Goal: Task Accomplishment & Management: Manage account settings

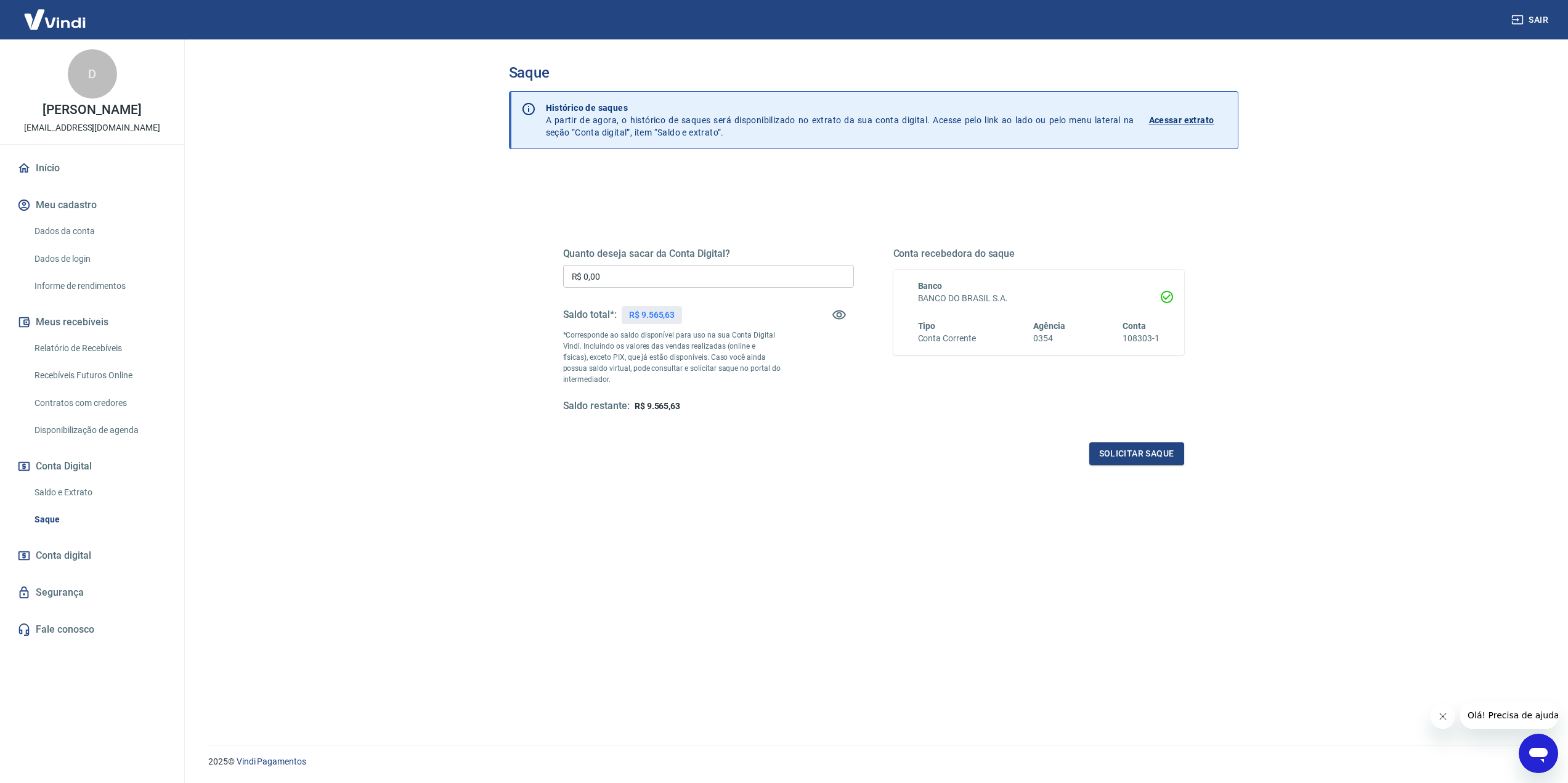
click at [680, 278] on input "R$ 0,00" at bounding box center [708, 277] width 290 height 23
type input "R$ 9.565,00"
click at [1103, 448] on button "Solicitar saque" at bounding box center [1137, 454] width 95 height 23
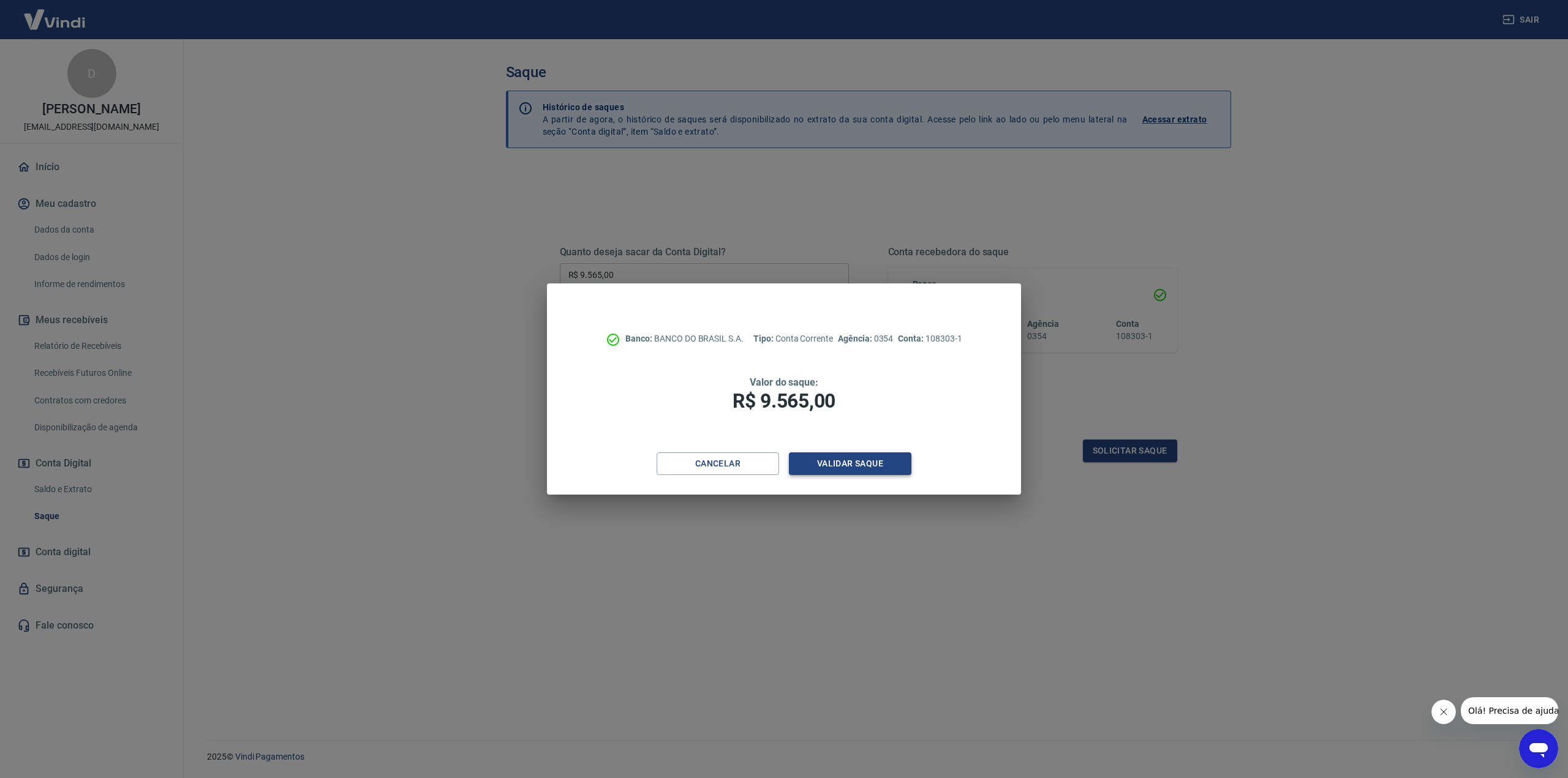
click at [850, 468] on button "Validar saque" at bounding box center [850, 464] width 123 height 23
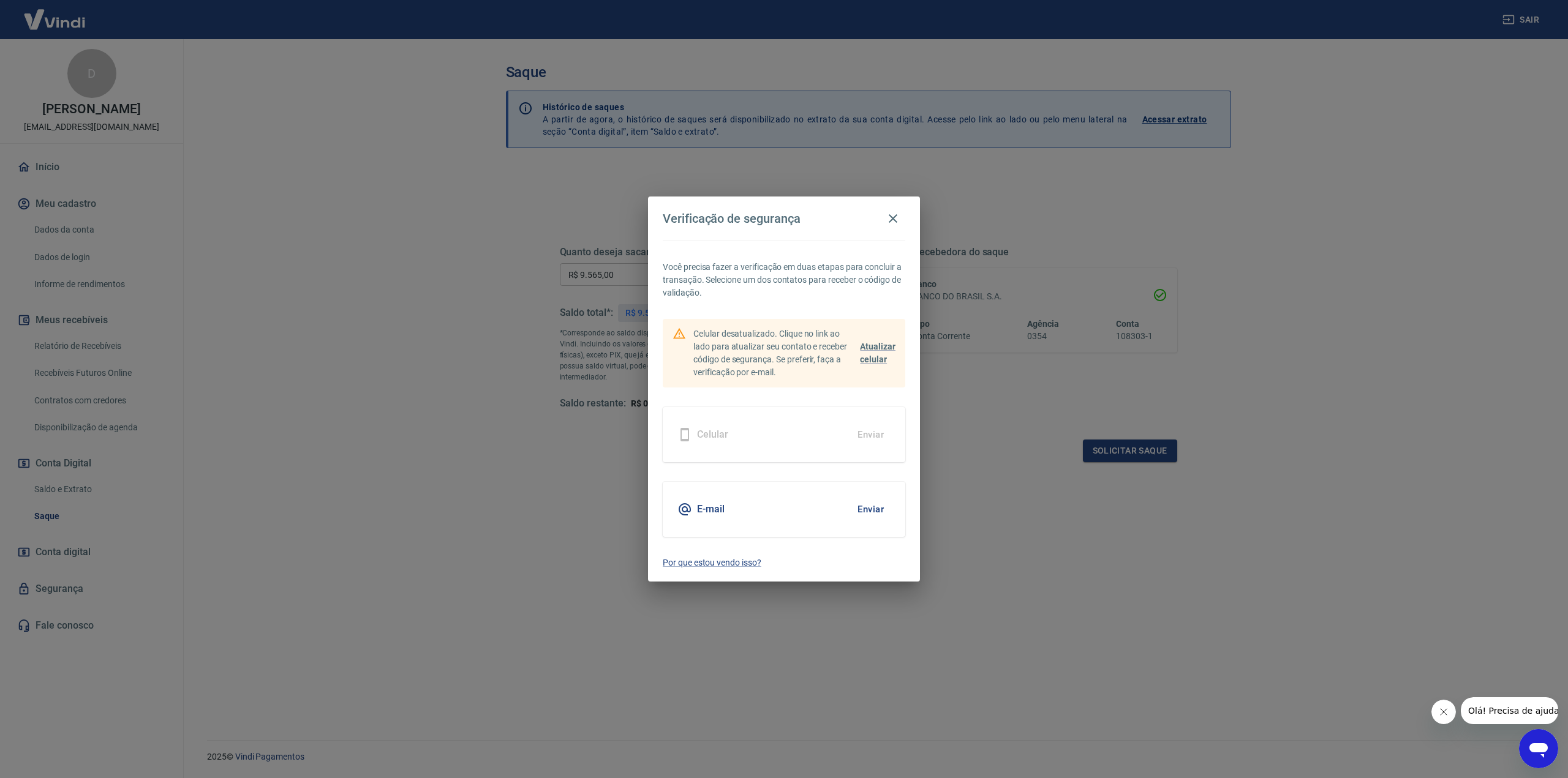
click at [879, 510] on button "Enviar" at bounding box center [871, 509] width 40 height 26
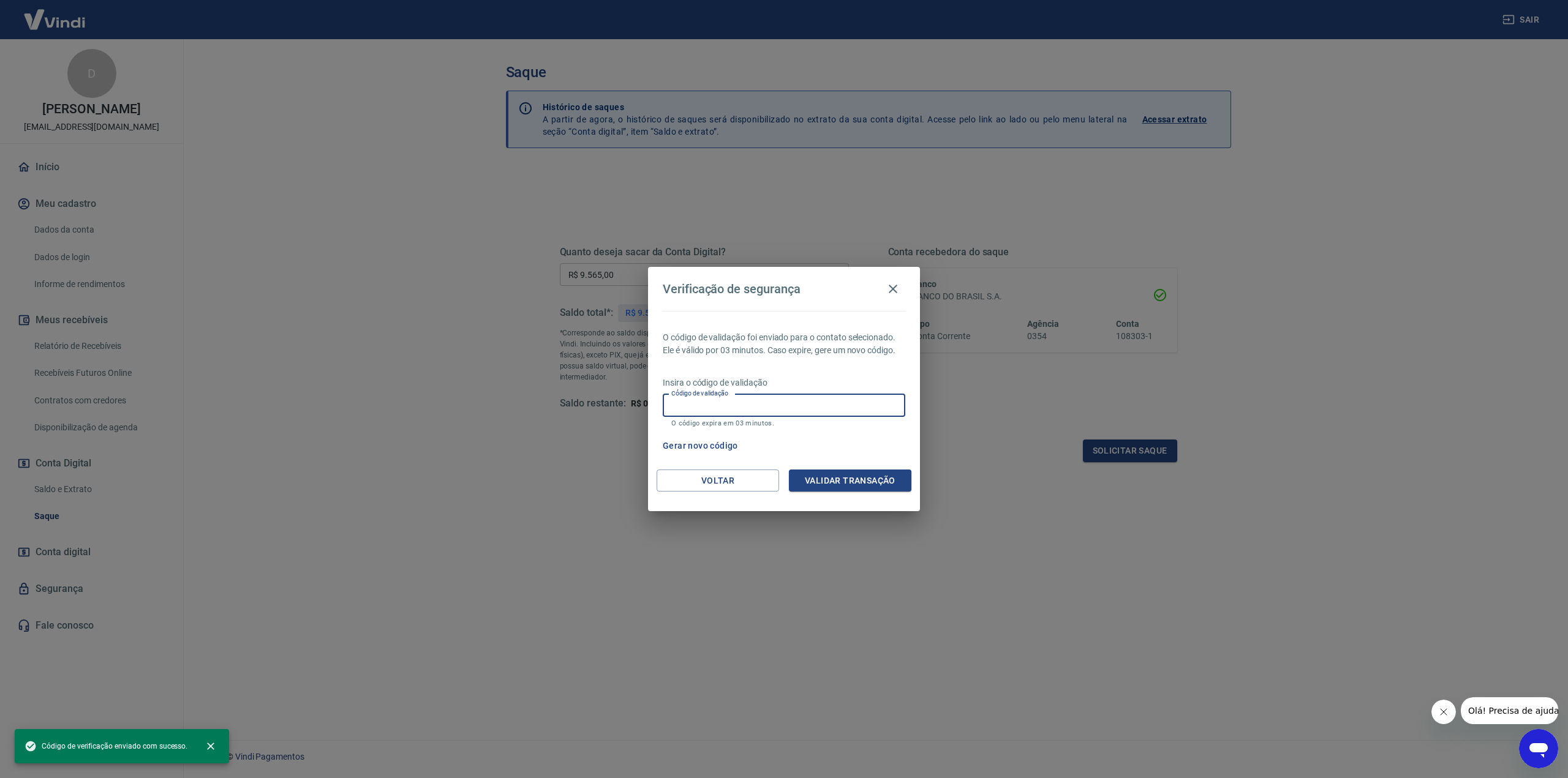
click at [805, 401] on input "Código de validação" at bounding box center [784, 406] width 243 height 23
paste input "203799"
type input "203799"
click at [840, 478] on button "Validar transação" at bounding box center [850, 481] width 123 height 23
